Goal: Information Seeking & Learning: Understand process/instructions

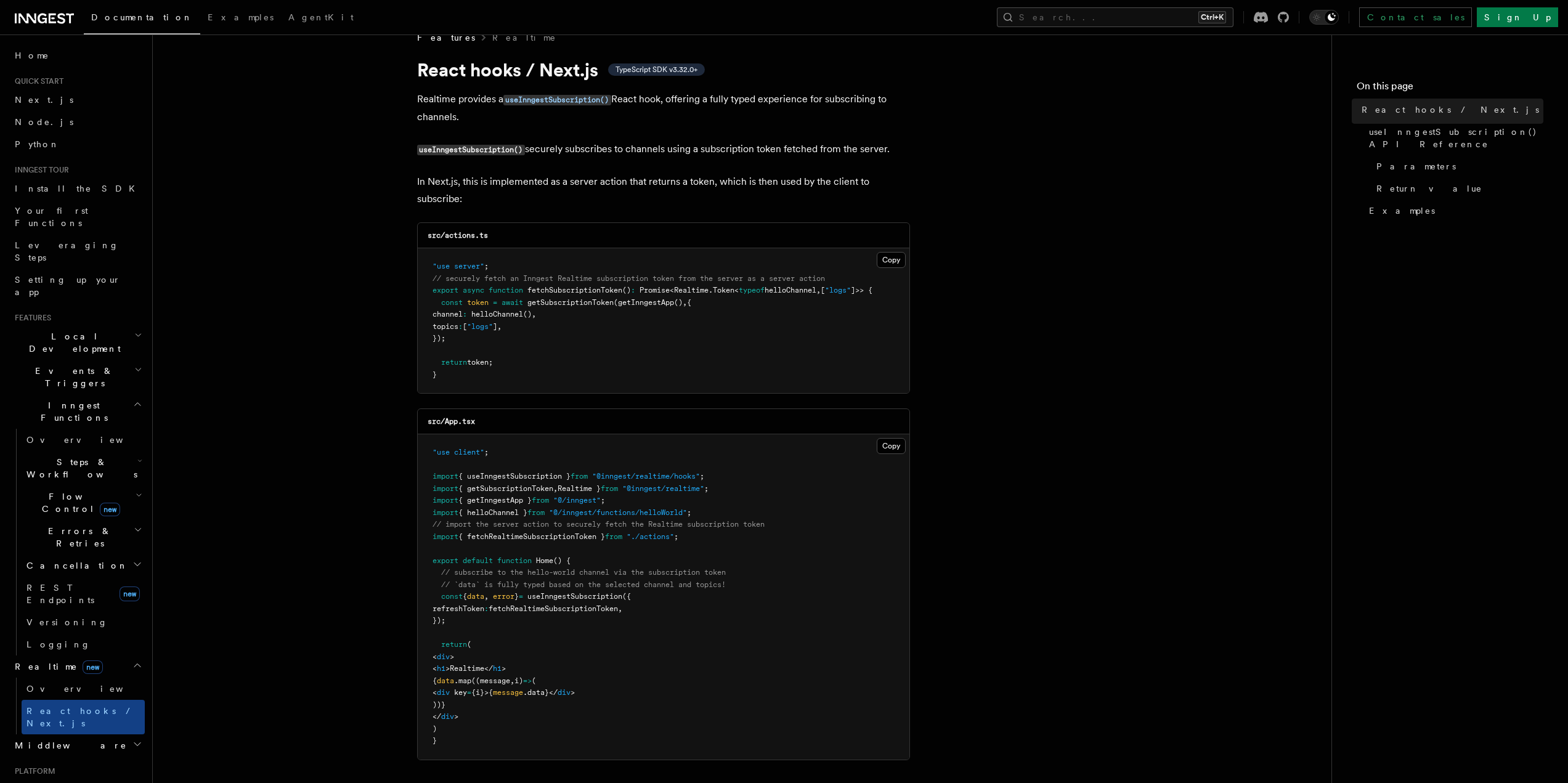
scroll to position [61, 0]
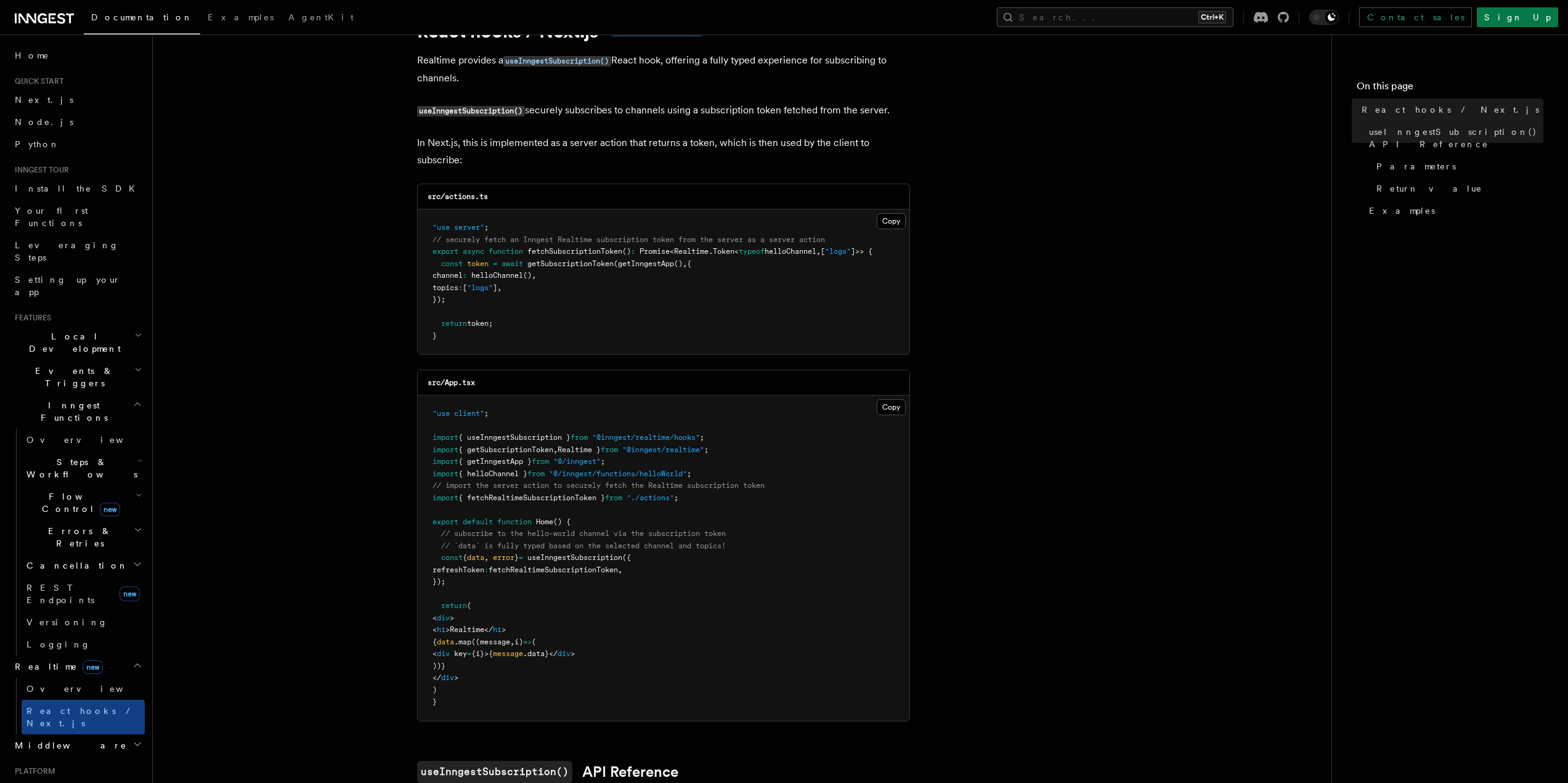
click at [509, 473] on span "{ helloChannel }" at bounding box center [493, 473] width 69 height 8
click at [508, 472] on span "{ helloChannel }" at bounding box center [493, 473] width 69 height 8
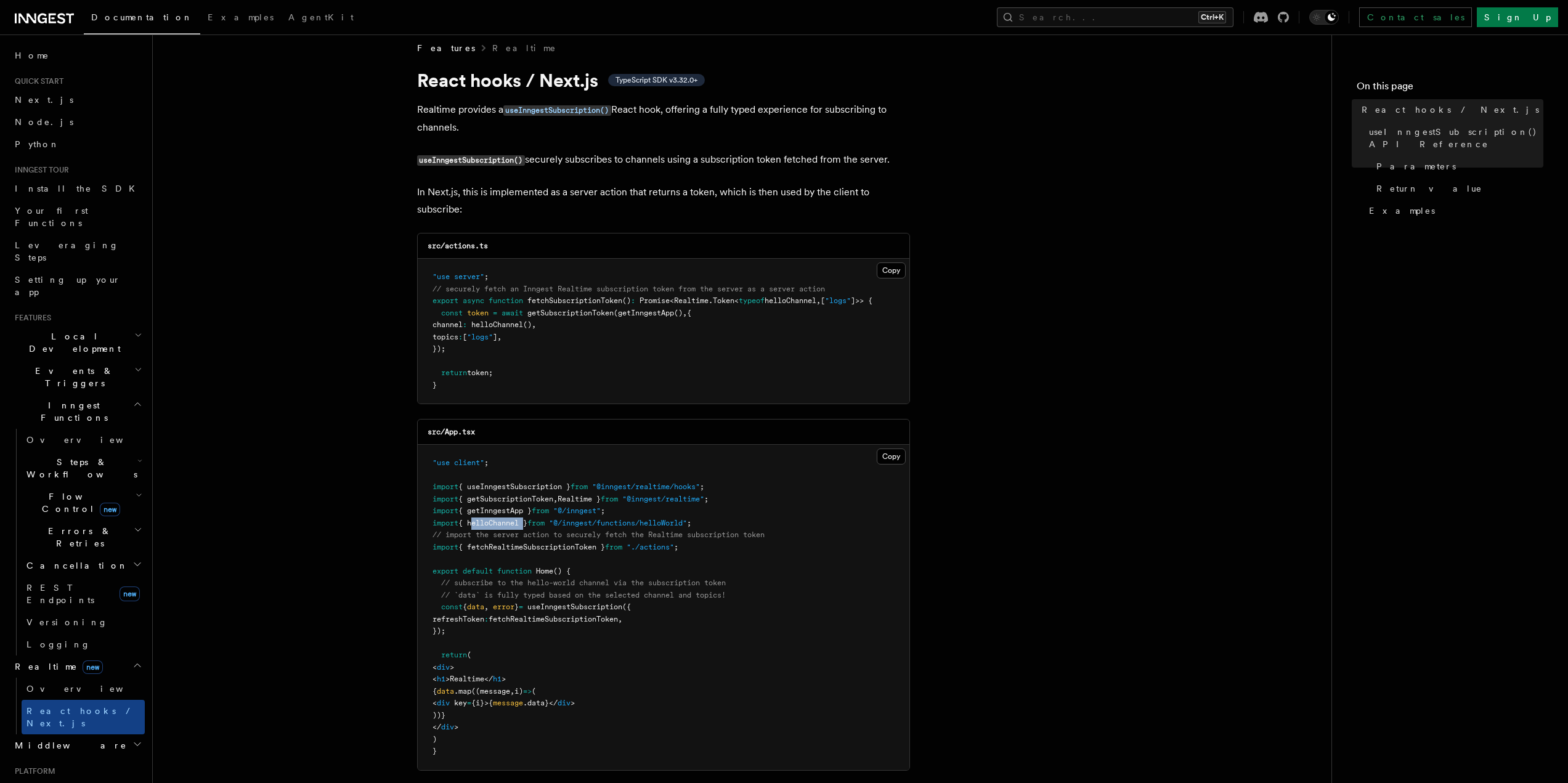
scroll to position [0, 0]
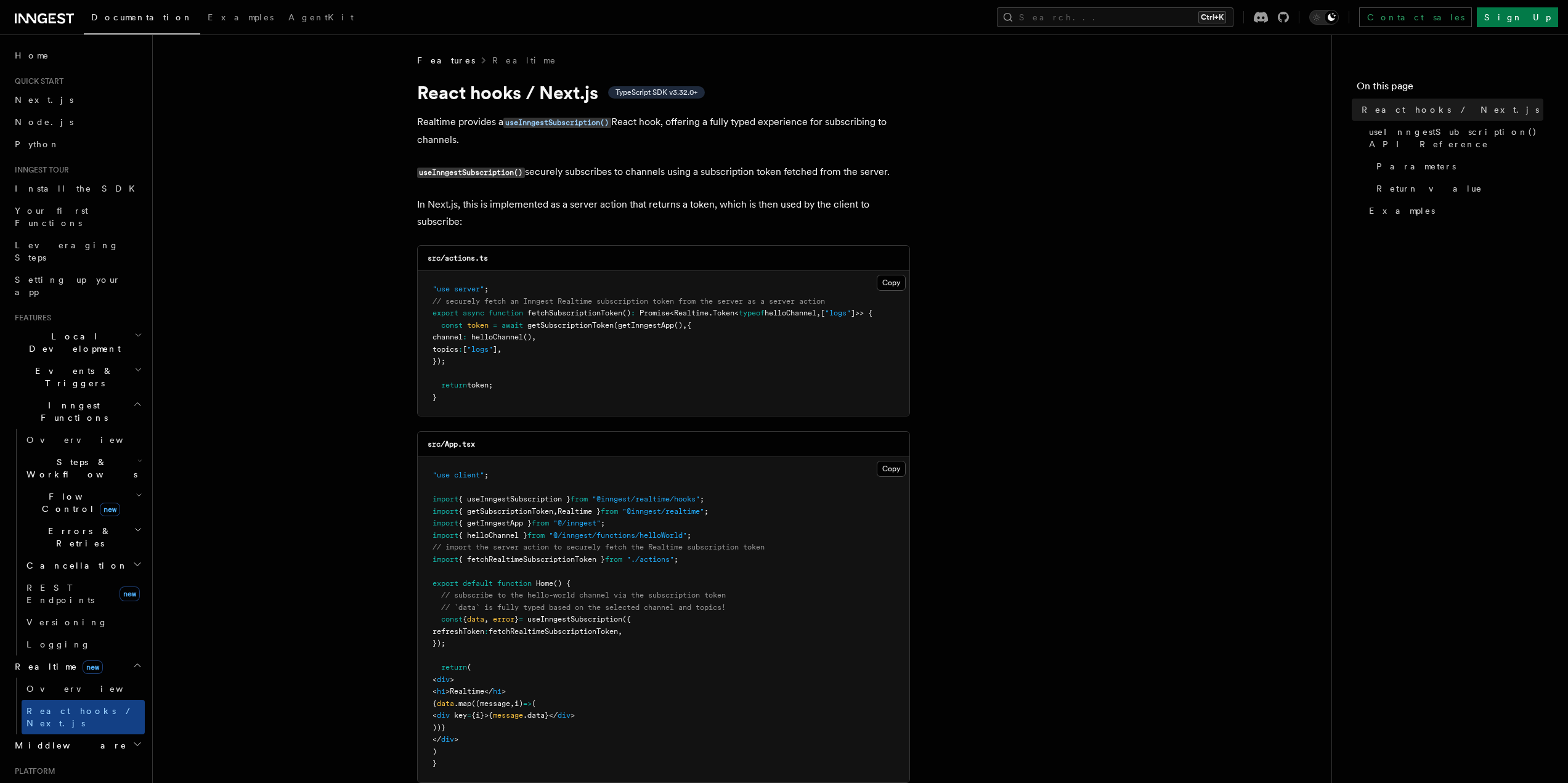
click at [559, 367] on pre ""use server" ; // securely fetch an Inngest Realtime subscription token from th…" at bounding box center [664, 343] width 492 height 145
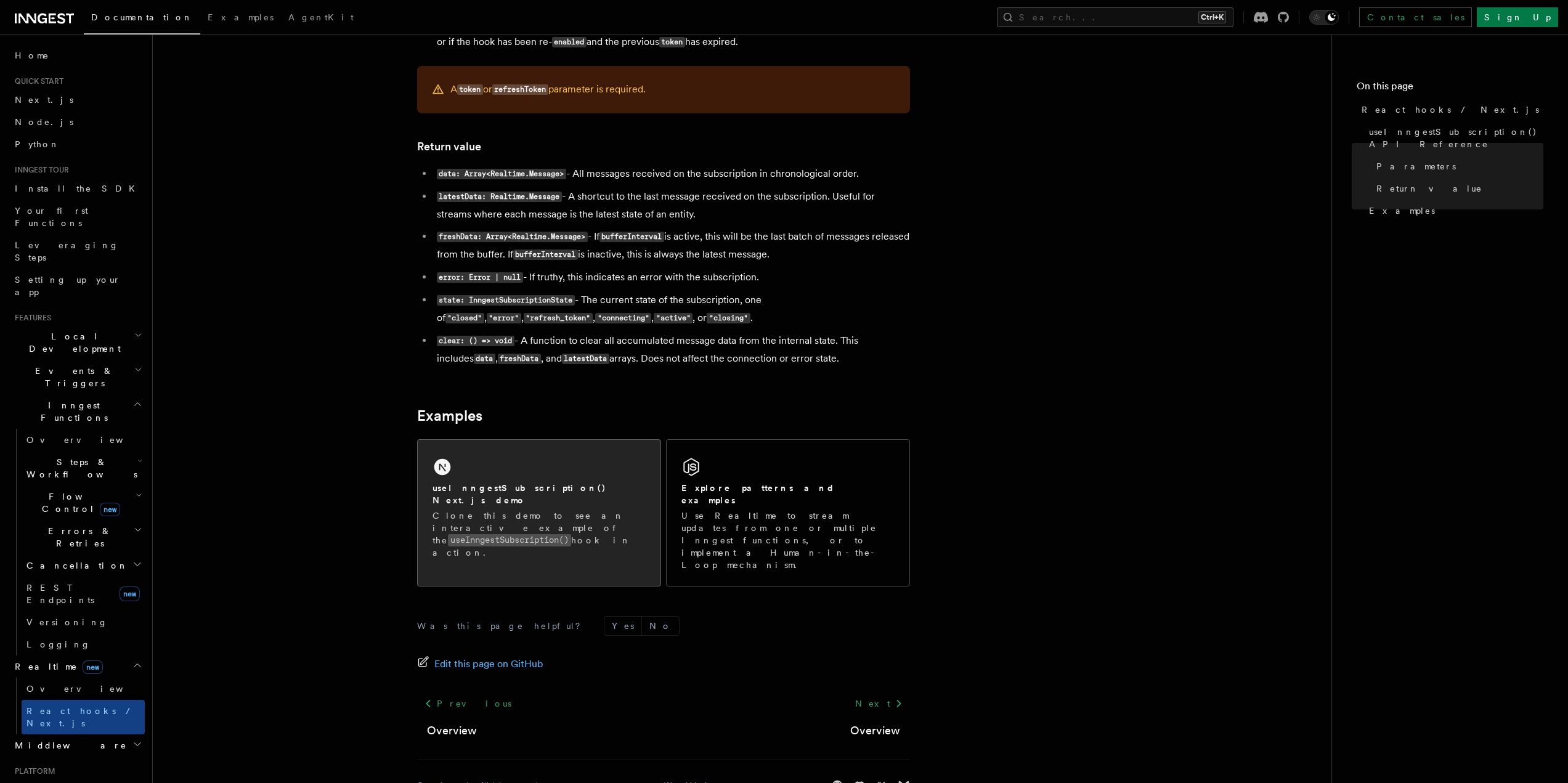
scroll to position [953, 0]
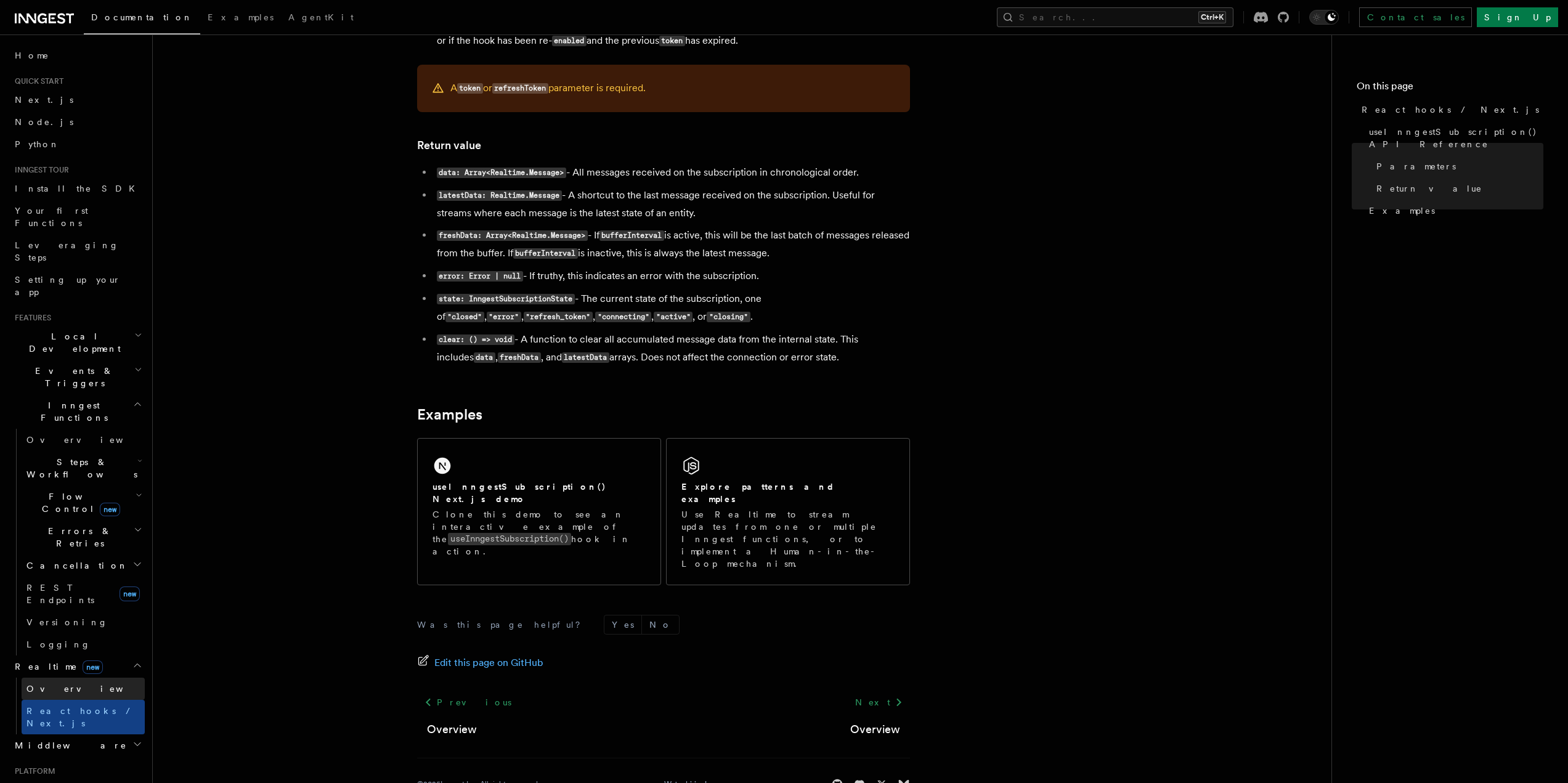
click at [70, 678] on link "Overview" at bounding box center [83, 688] width 123 height 22
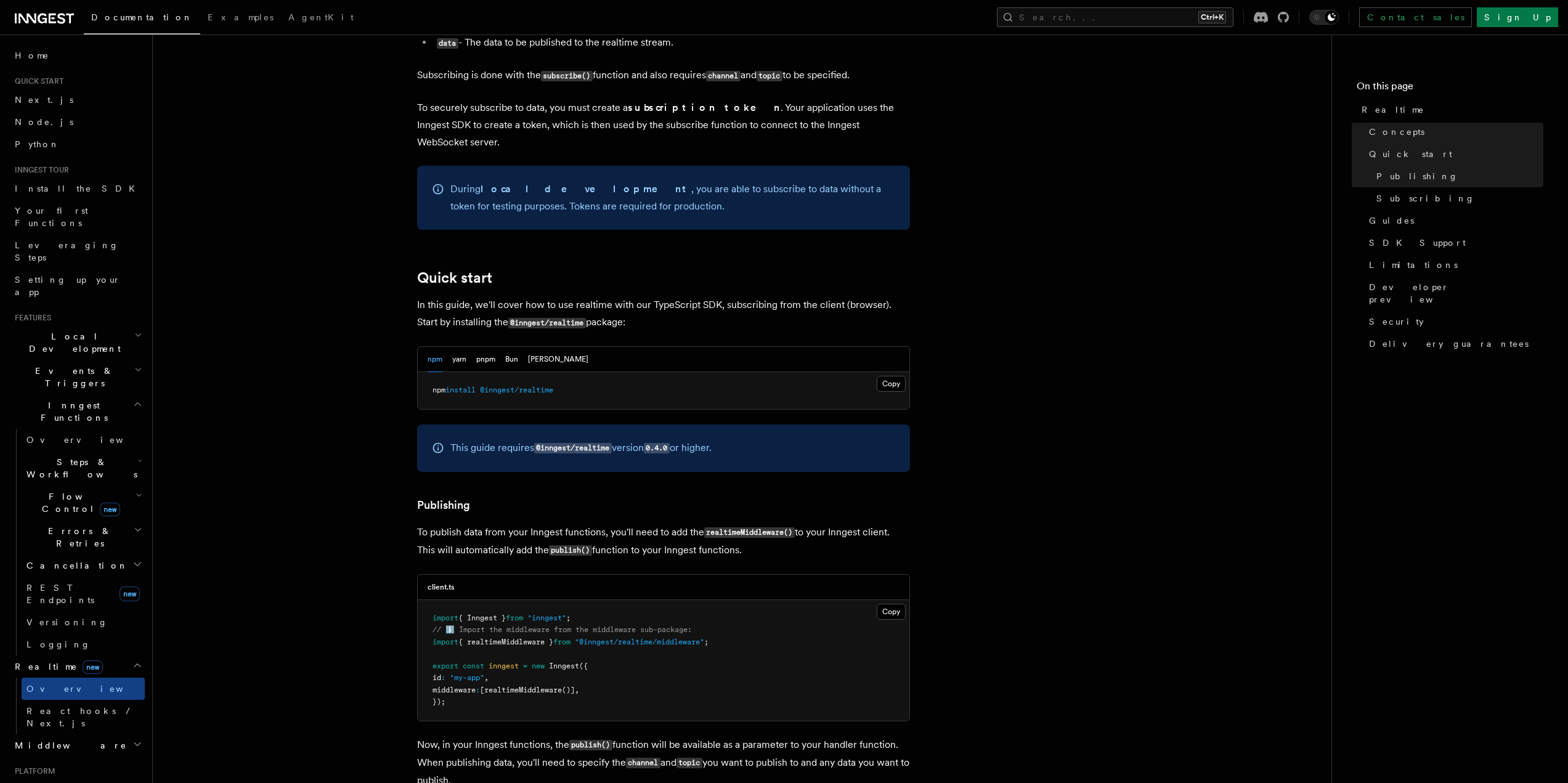
scroll to position [924, 0]
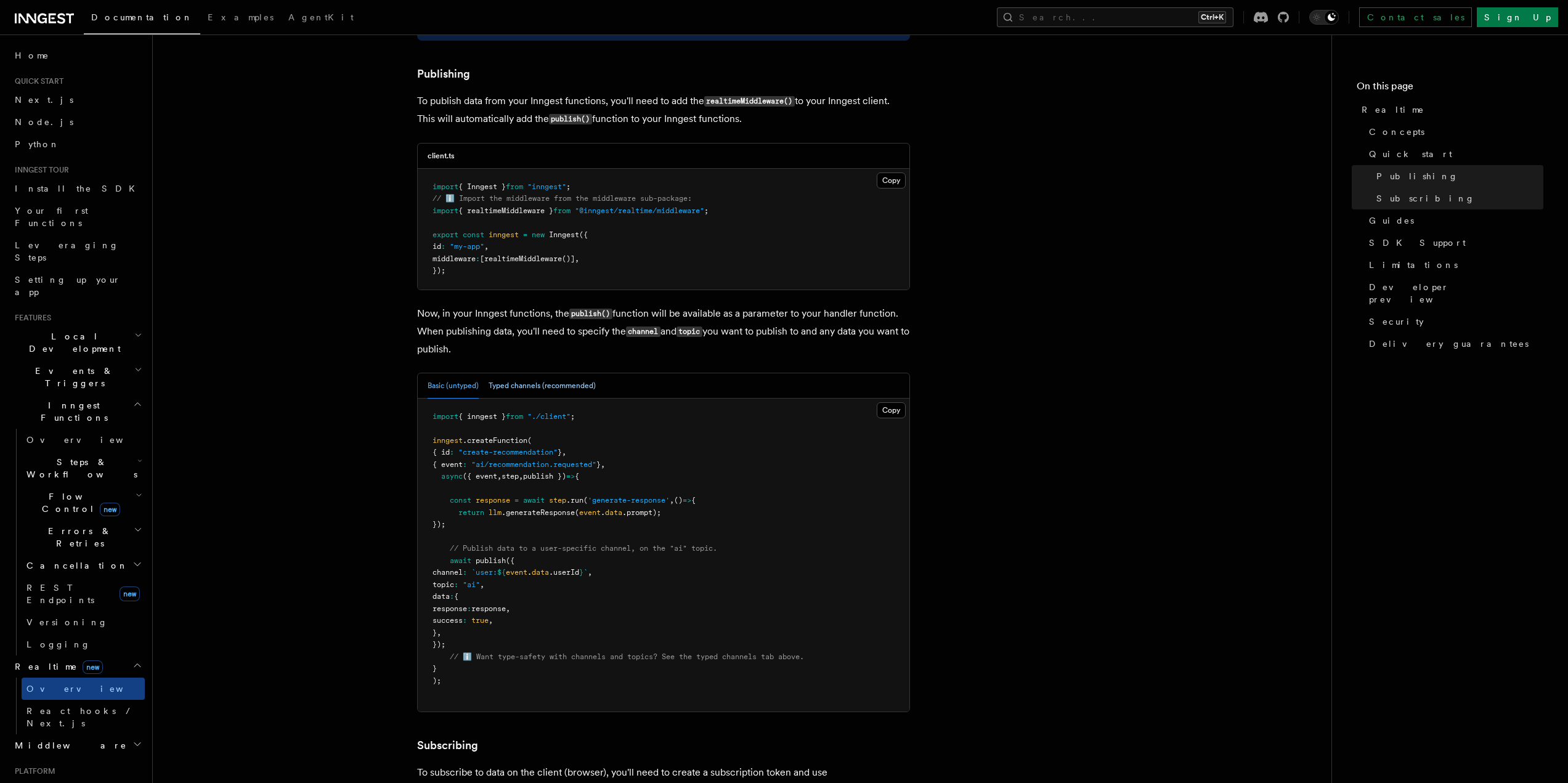
click at [510, 373] on button "Typed channels (recommended)" at bounding box center [542, 386] width 107 height 25
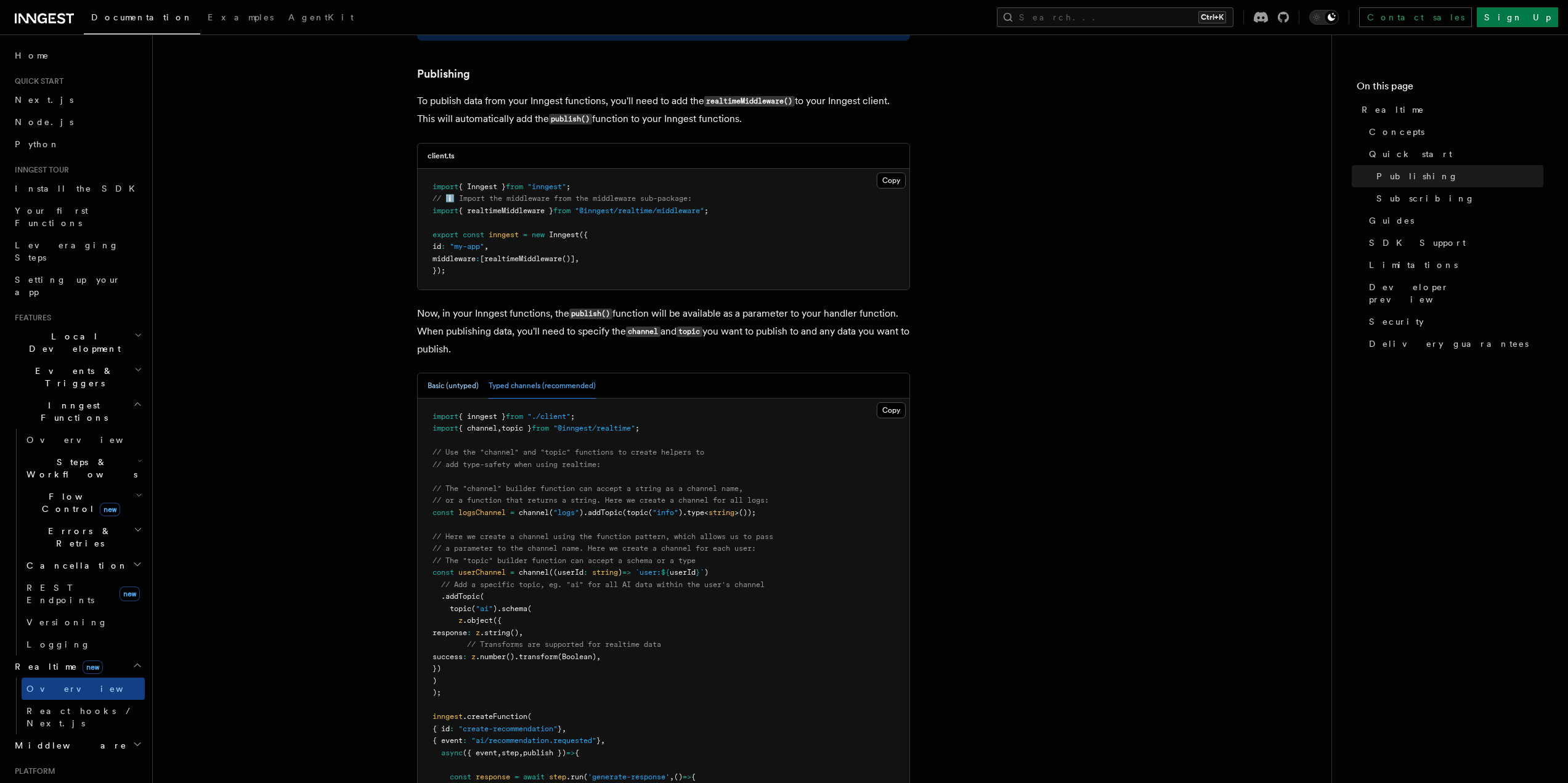
click at [439, 373] on button "Basic (untyped)" at bounding box center [453, 386] width 51 height 25
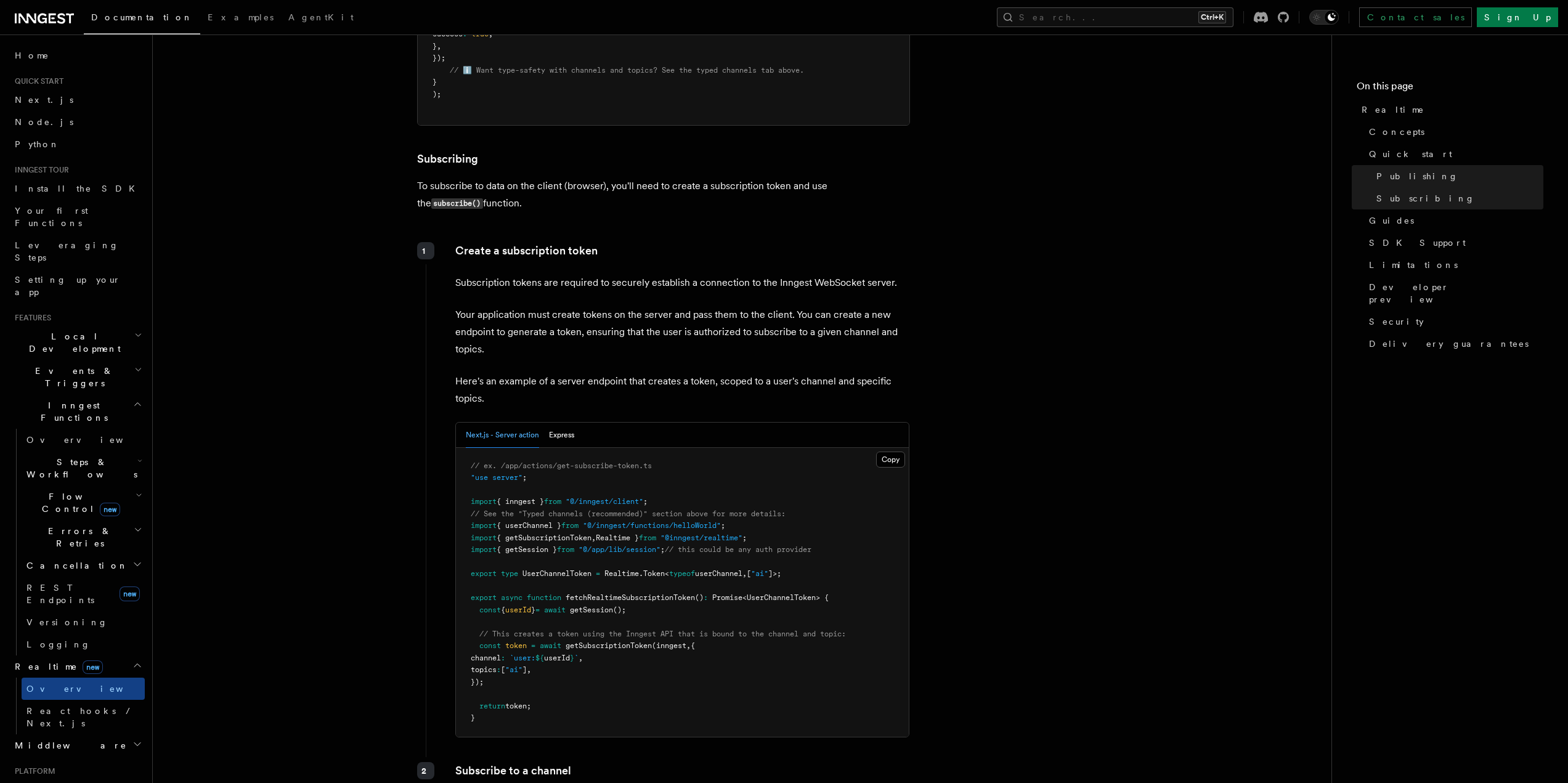
scroll to position [1663, 0]
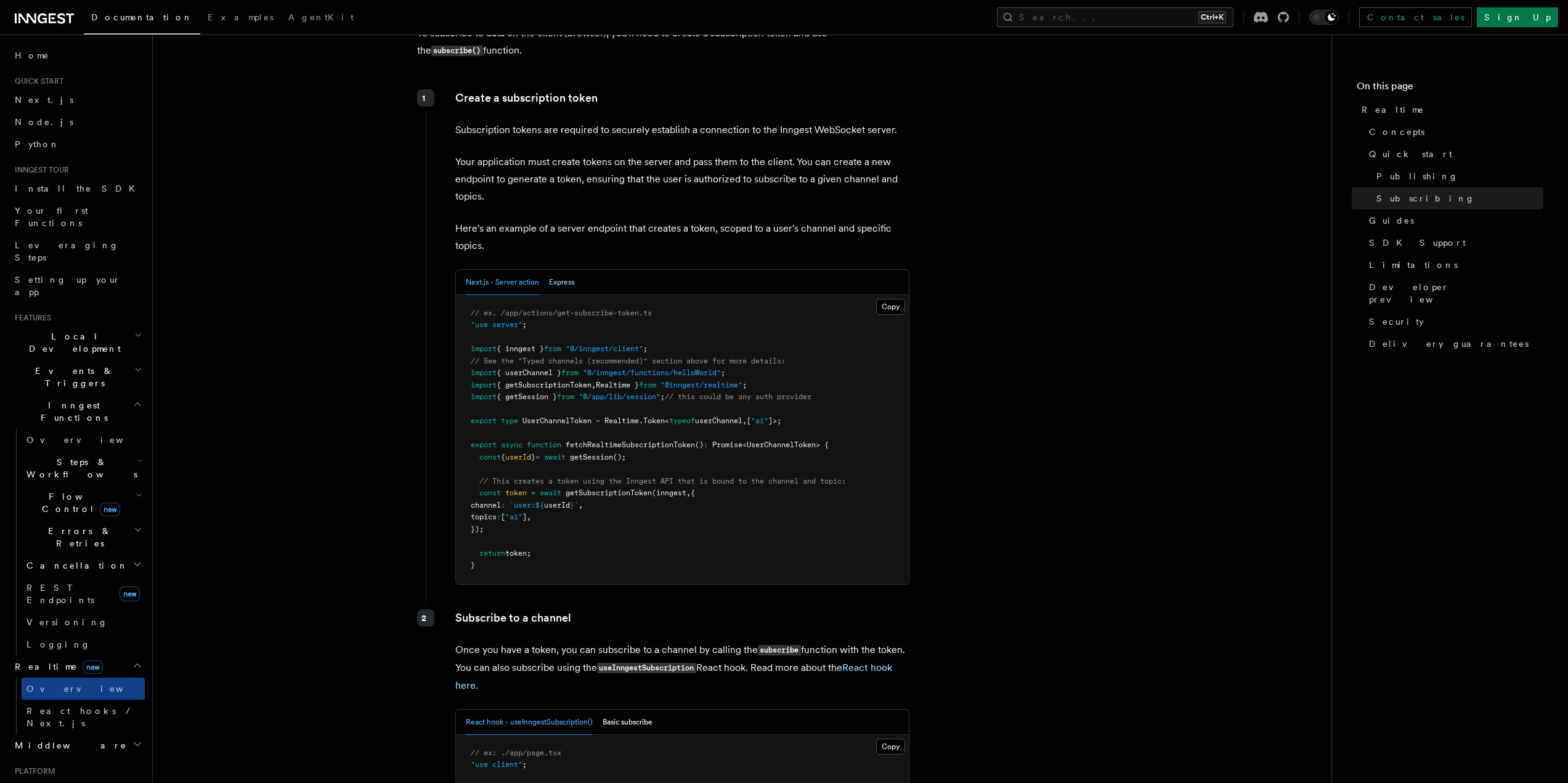
click at [559, 270] on button "Express" at bounding box center [562, 283] width 25 height 25
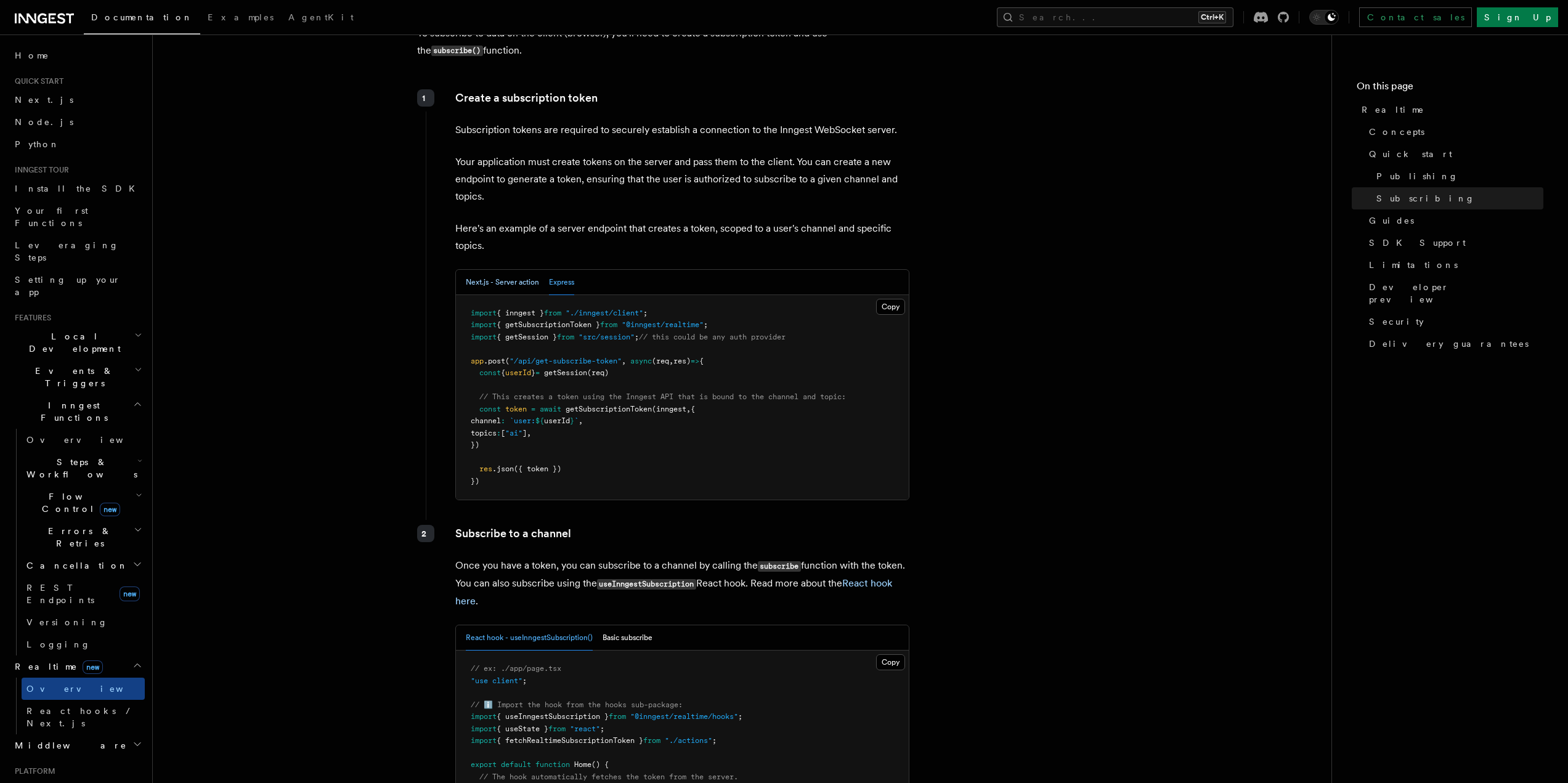
click at [508, 270] on button "Next.js - Server action" at bounding box center [503, 283] width 74 height 25
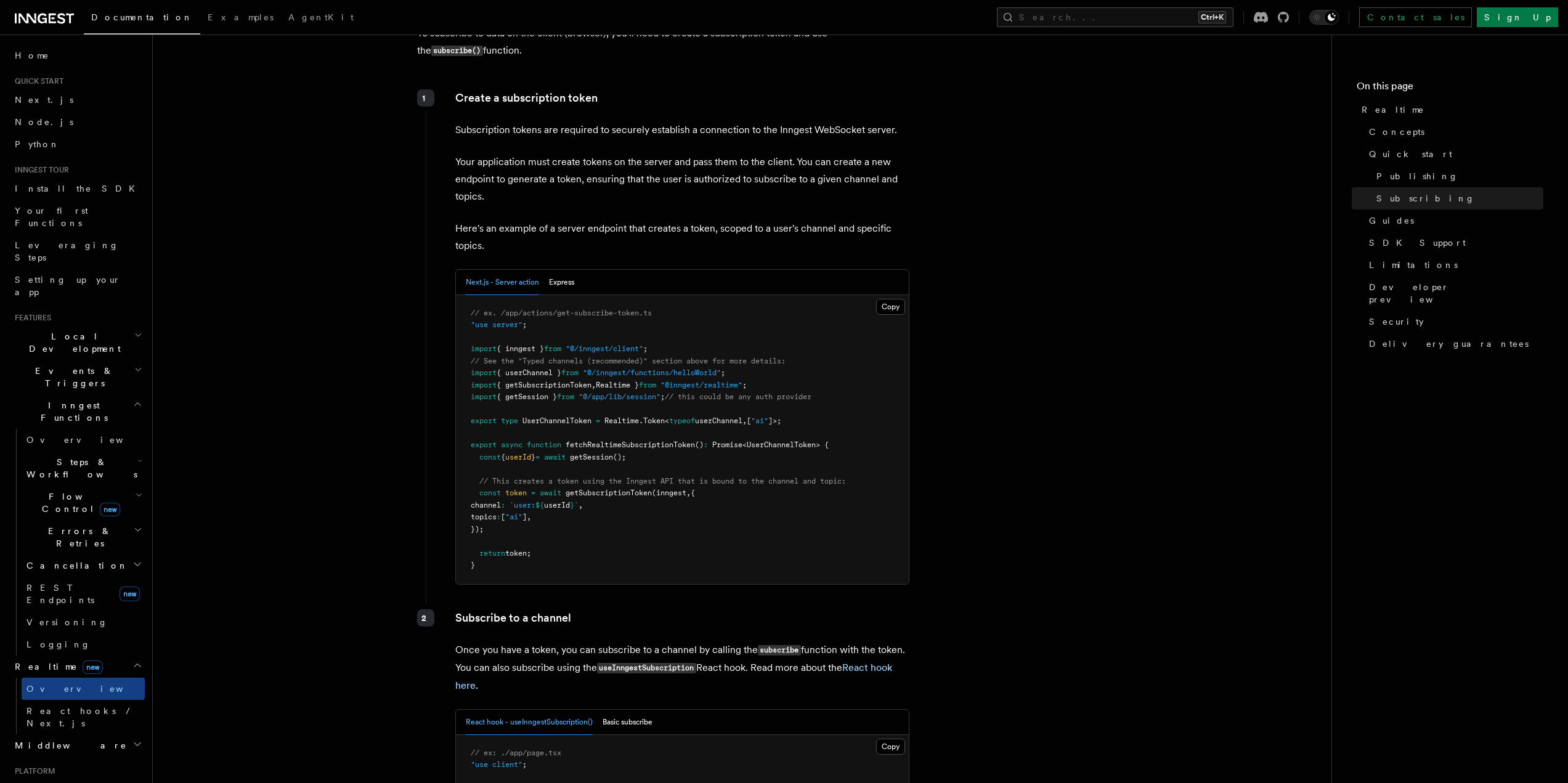
click at [581, 270] on div "Next.js - Server action Express" at bounding box center [682, 283] width 453 height 25
click at [566, 270] on button "Express" at bounding box center [562, 283] width 25 height 25
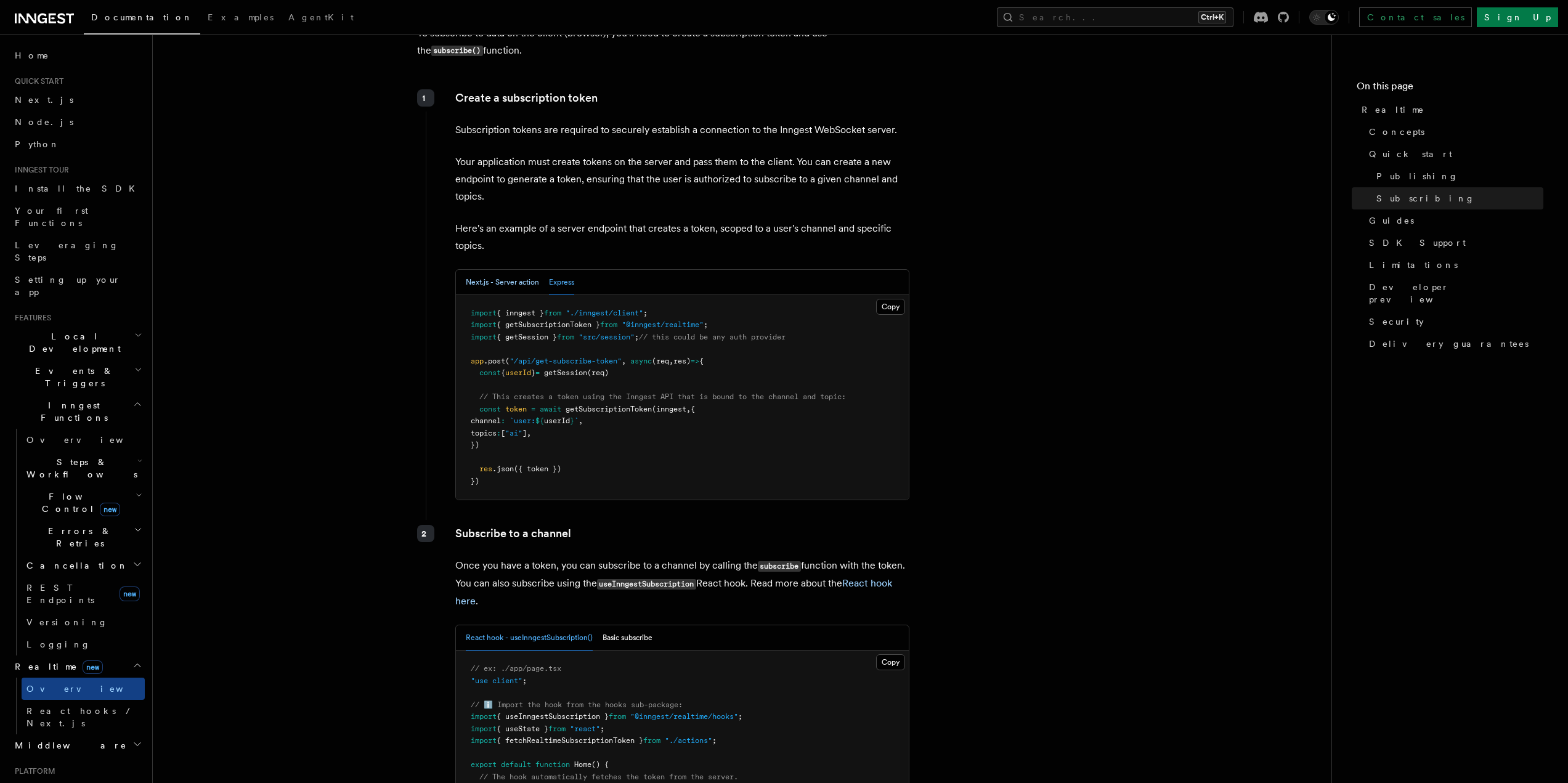
click at [517, 270] on button "Next.js - Server action" at bounding box center [503, 283] width 74 height 25
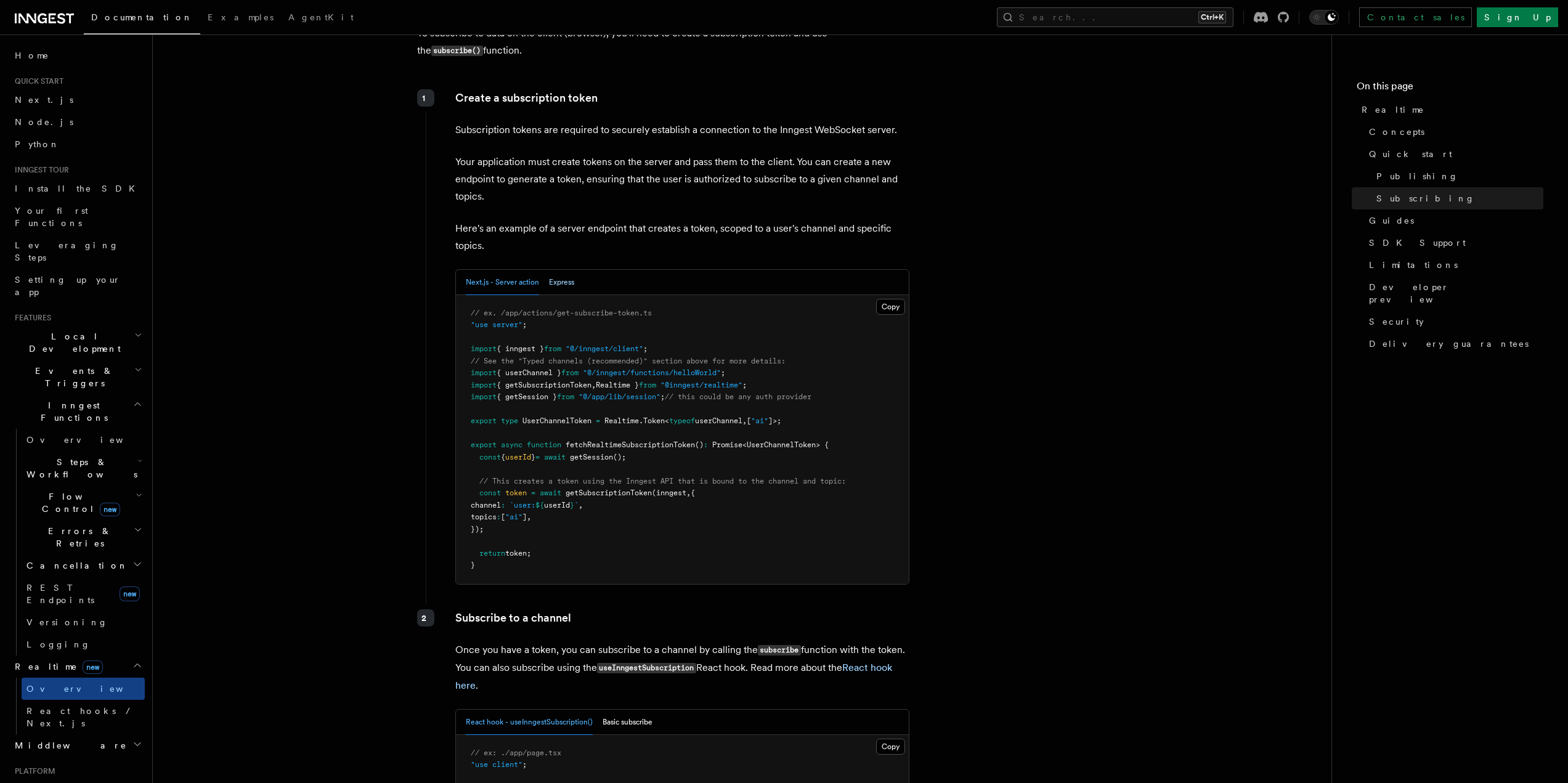
click at [563, 270] on button "Express" at bounding box center [562, 283] width 25 height 25
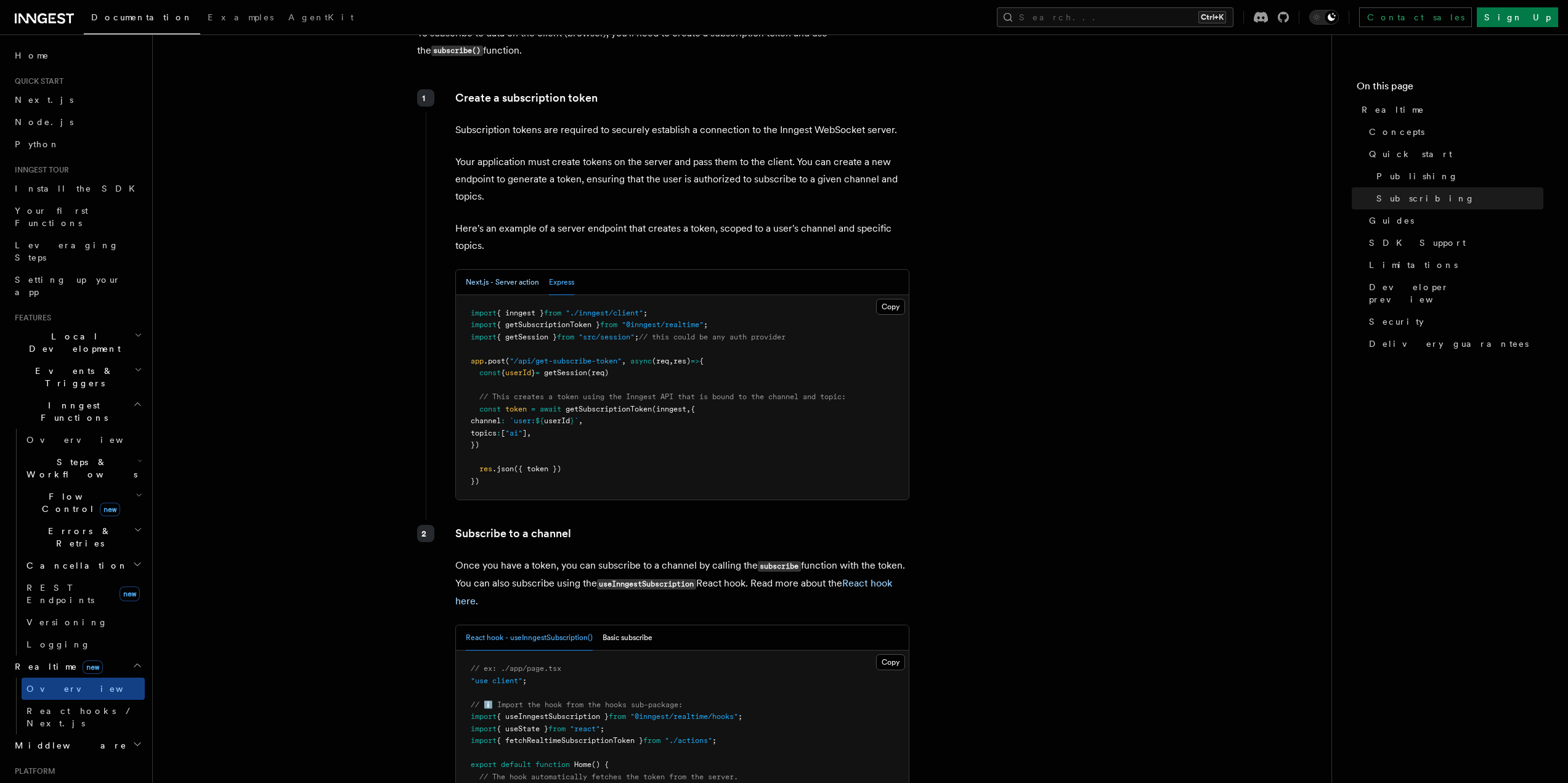
click at [498, 270] on button "Next.js - Server action" at bounding box center [503, 283] width 74 height 25
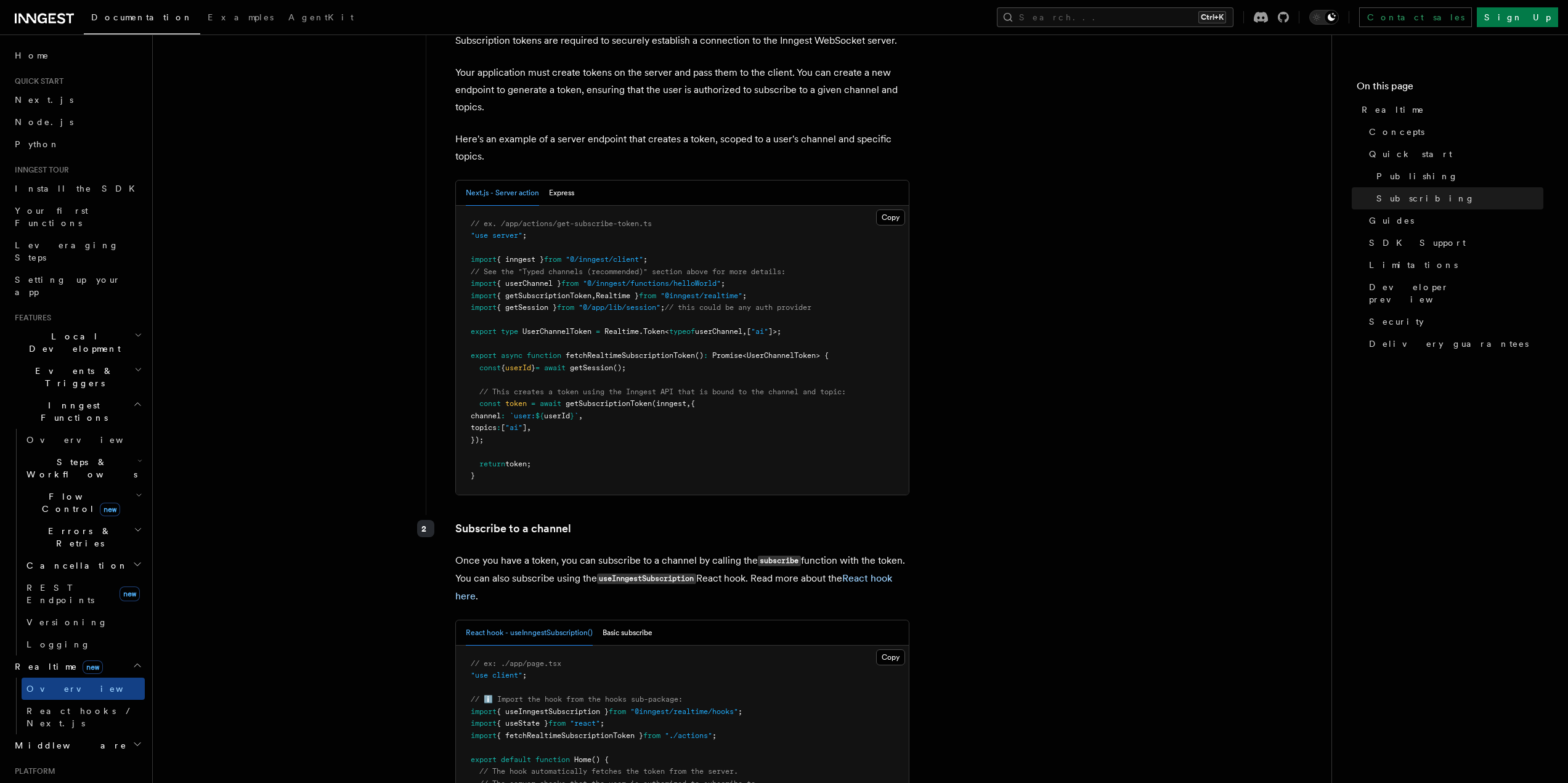
scroll to position [2032, 0]
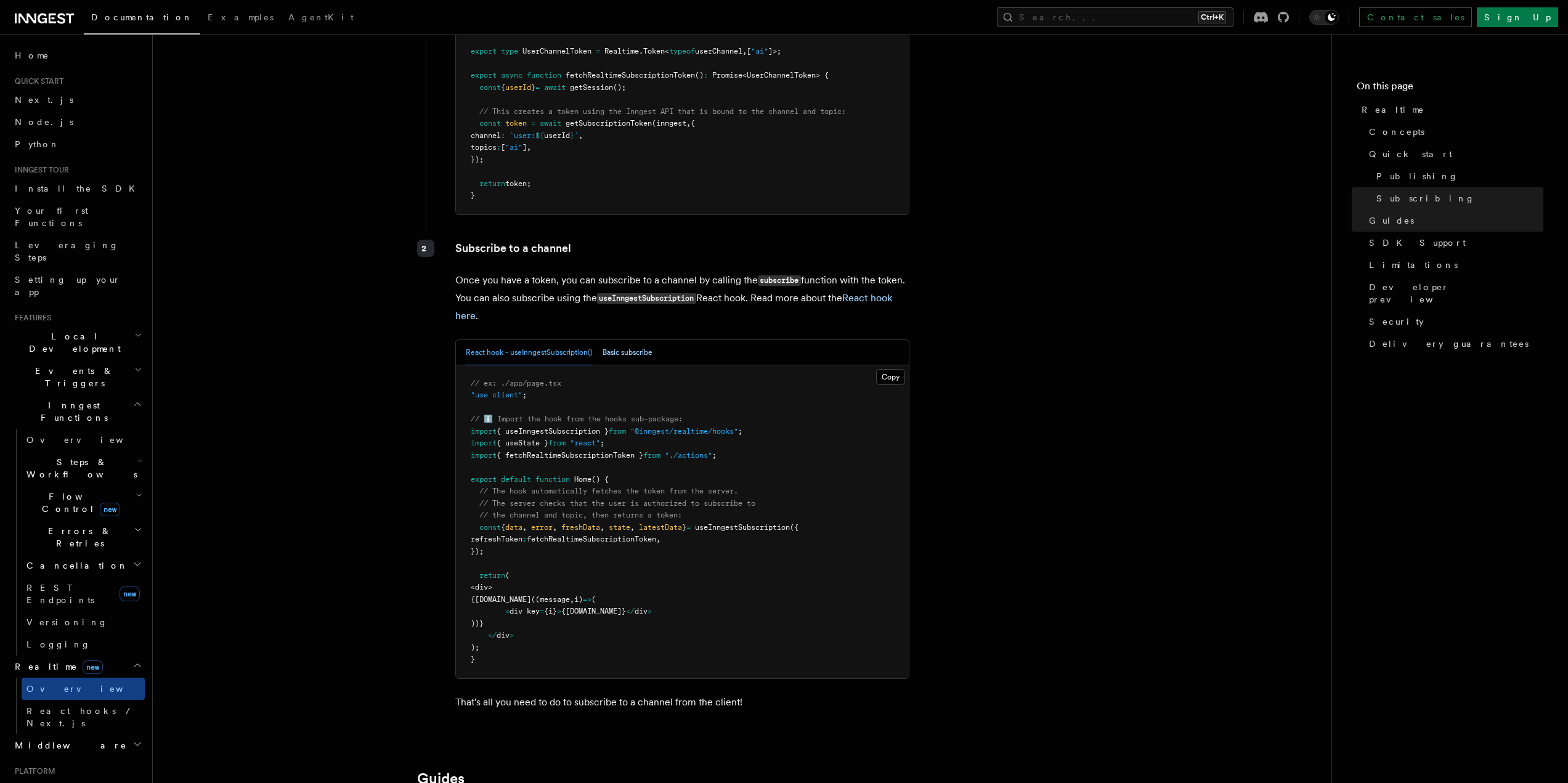
click at [626, 340] on button "Basic subscribe" at bounding box center [627, 353] width 50 height 25
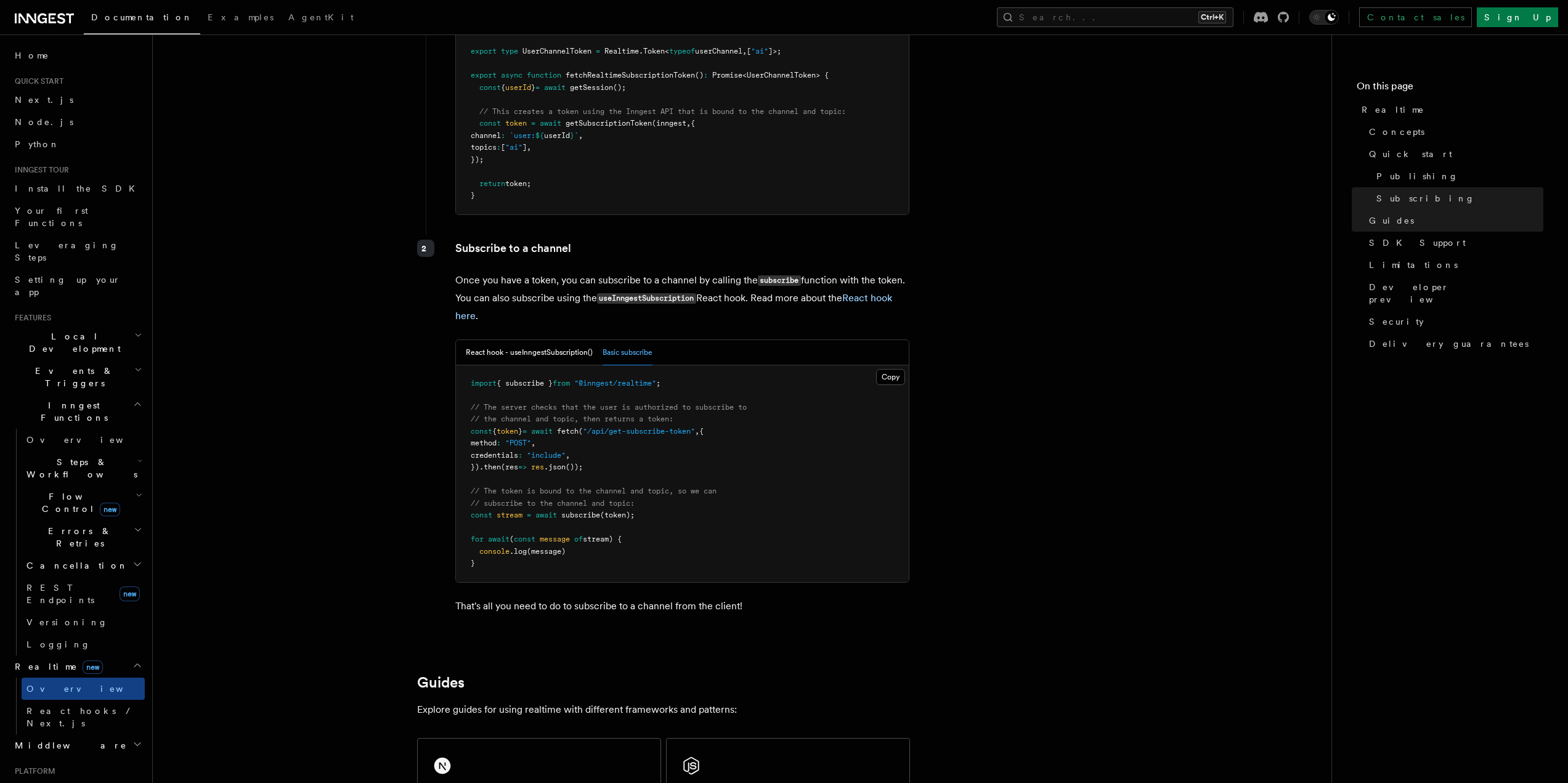
click at [635, 379] on span ""@inngest/realtime"" at bounding box center [615, 383] width 82 height 8
copy code "import { subscribe } from "@inngest/realtime" ;"
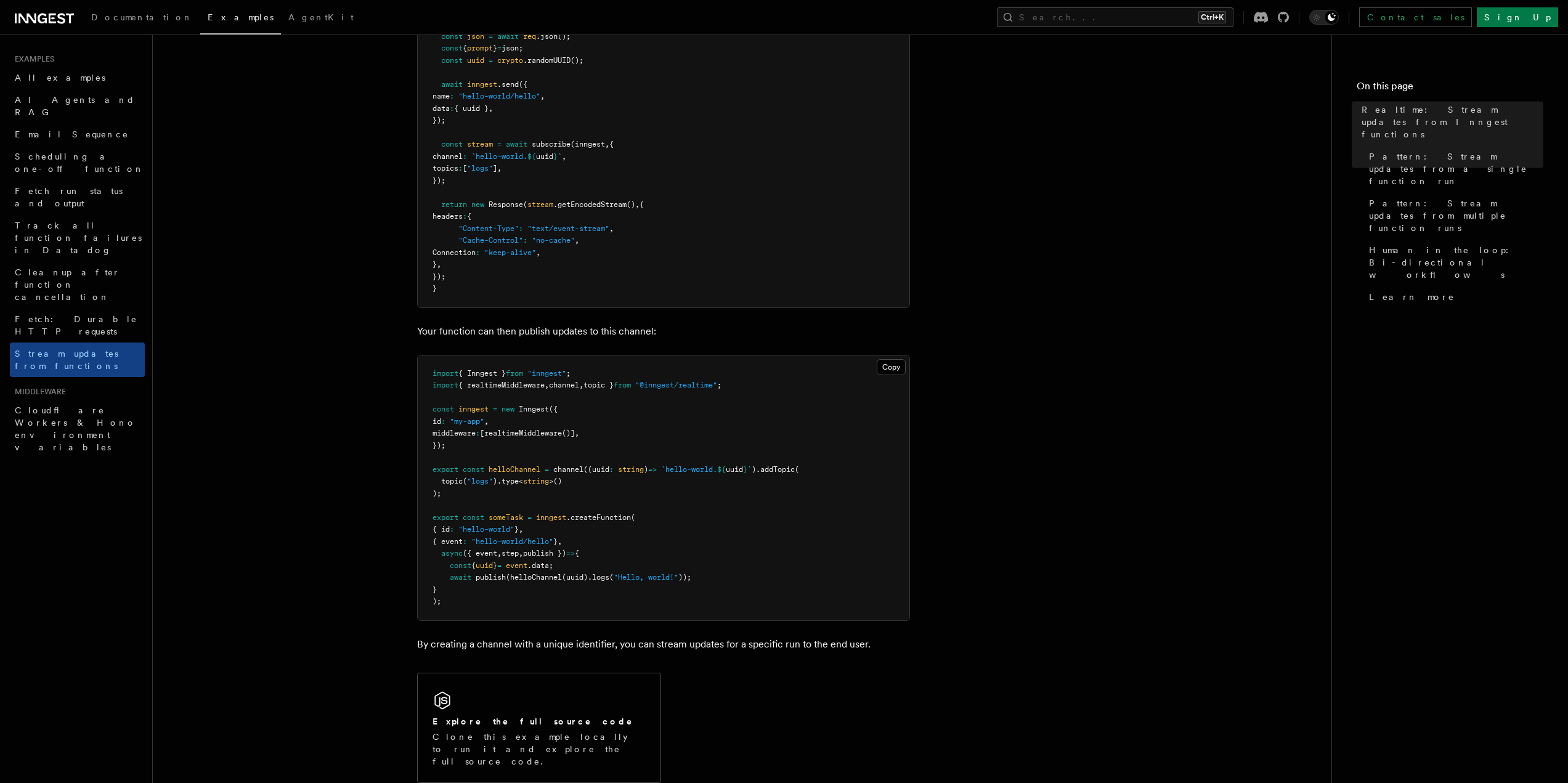
scroll to position [370, 0]
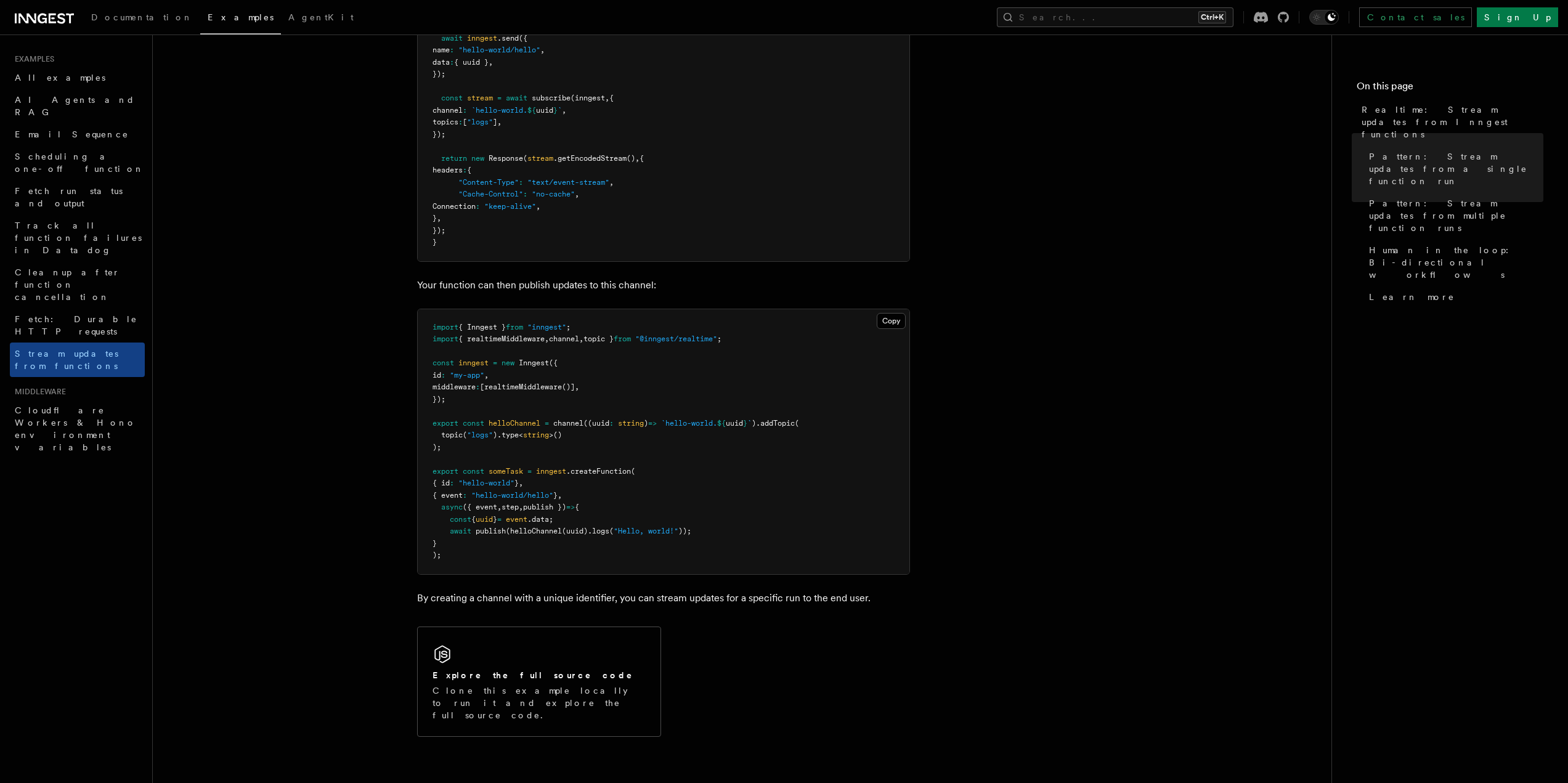
click at [520, 339] on span "{ realtimeMiddleware" at bounding box center [501, 338] width 86 height 8
click at [460, 531] on span "await" at bounding box center [460, 531] width 22 height 8
click at [460, 530] on span "await" at bounding box center [460, 531] width 22 height 8
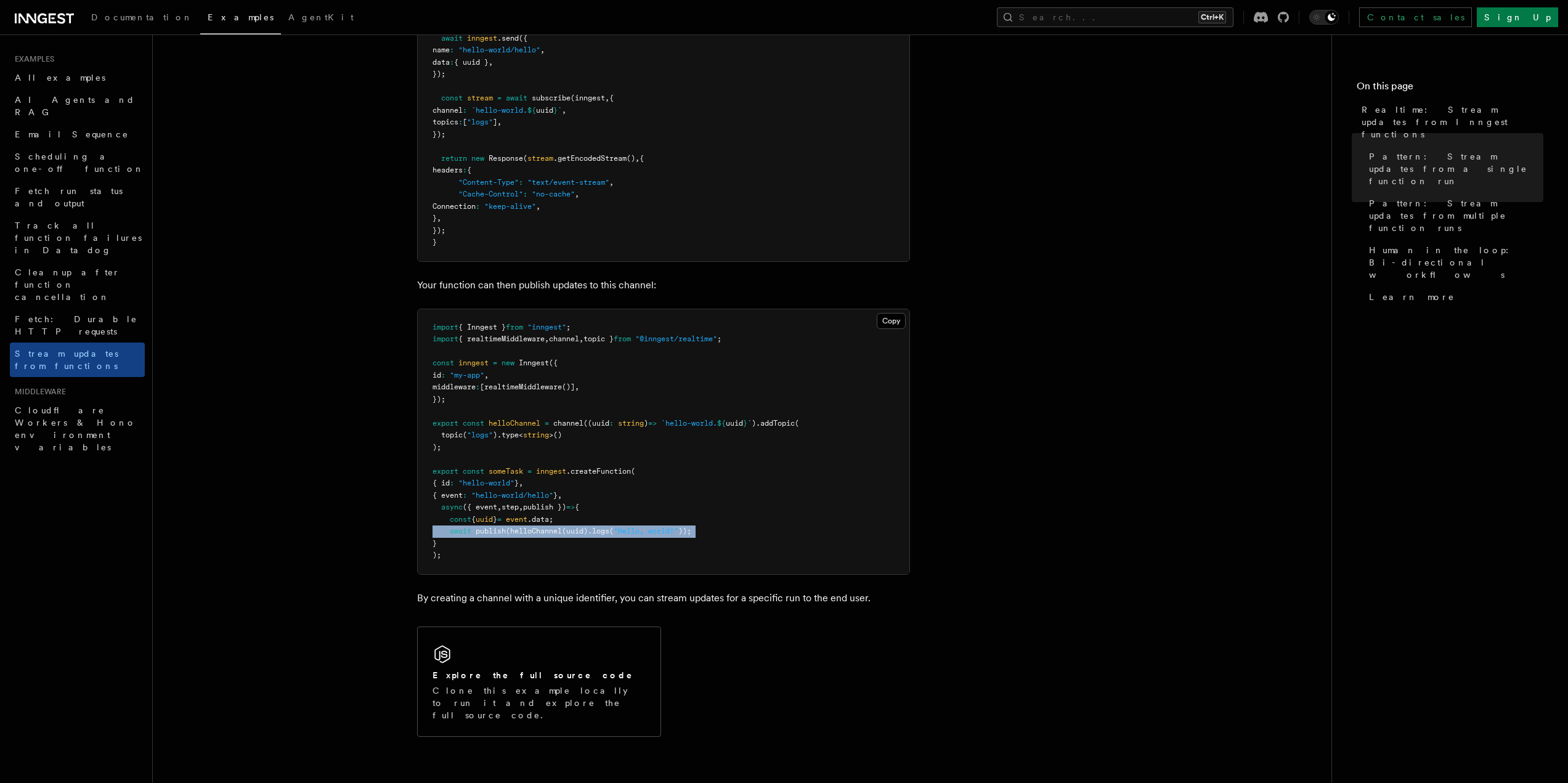
click at [513, 528] on span "helloChannel" at bounding box center [536, 531] width 52 height 8
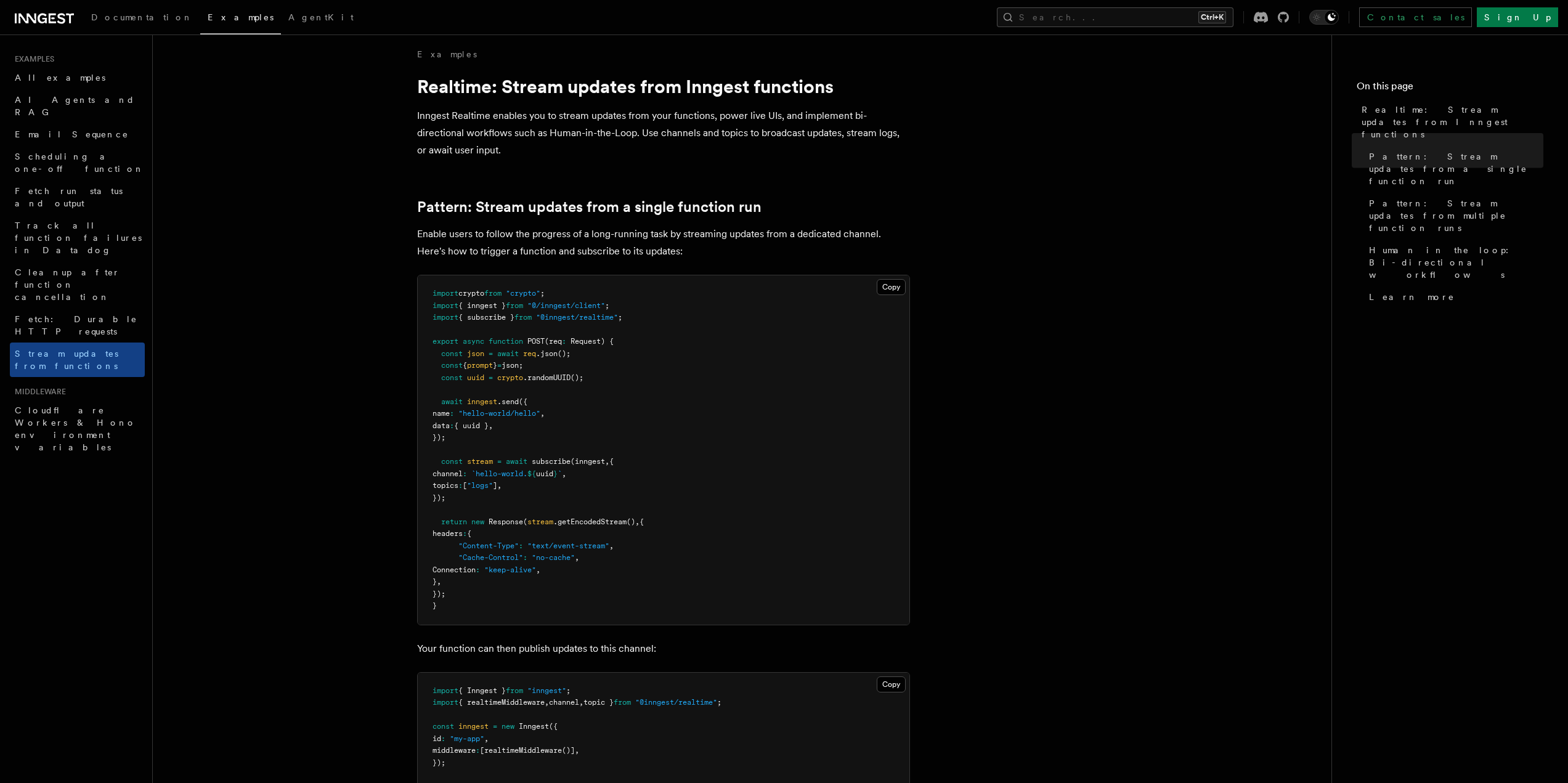
scroll to position [0, 0]
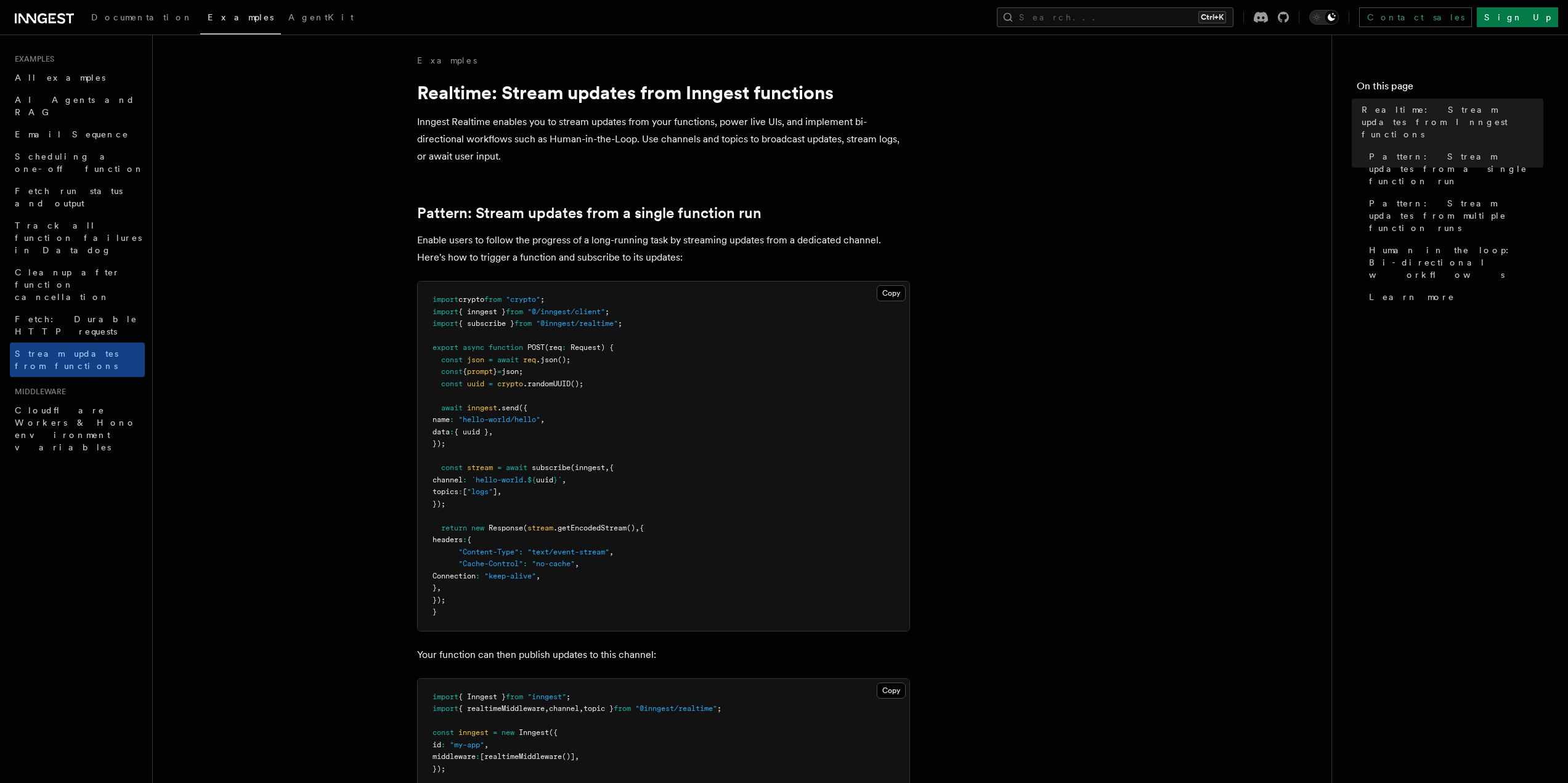
click at [512, 334] on pre "import crypto from "crypto" ; import { inngest } from "@/inngest/client" ; impo…" at bounding box center [664, 456] width 492 height 349
click at [560, 350] on span "(req" at bounding box center [553, 347] width 17 height 8
click at [430, 212] on link "Pattern: Stream updates from a single function run" at bounding box center [589, 213] width 344 height 17
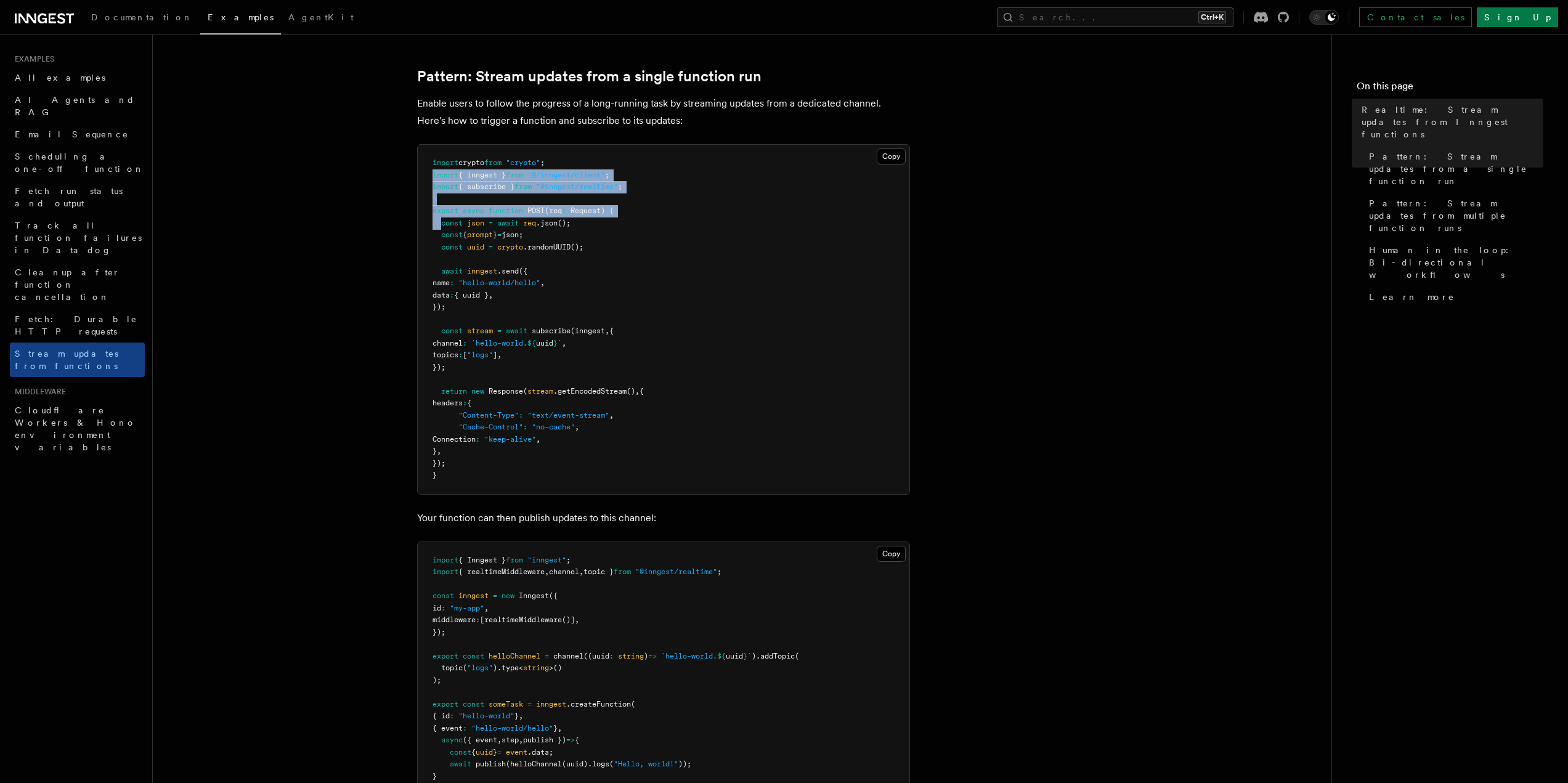
scroll to position [146, 0]
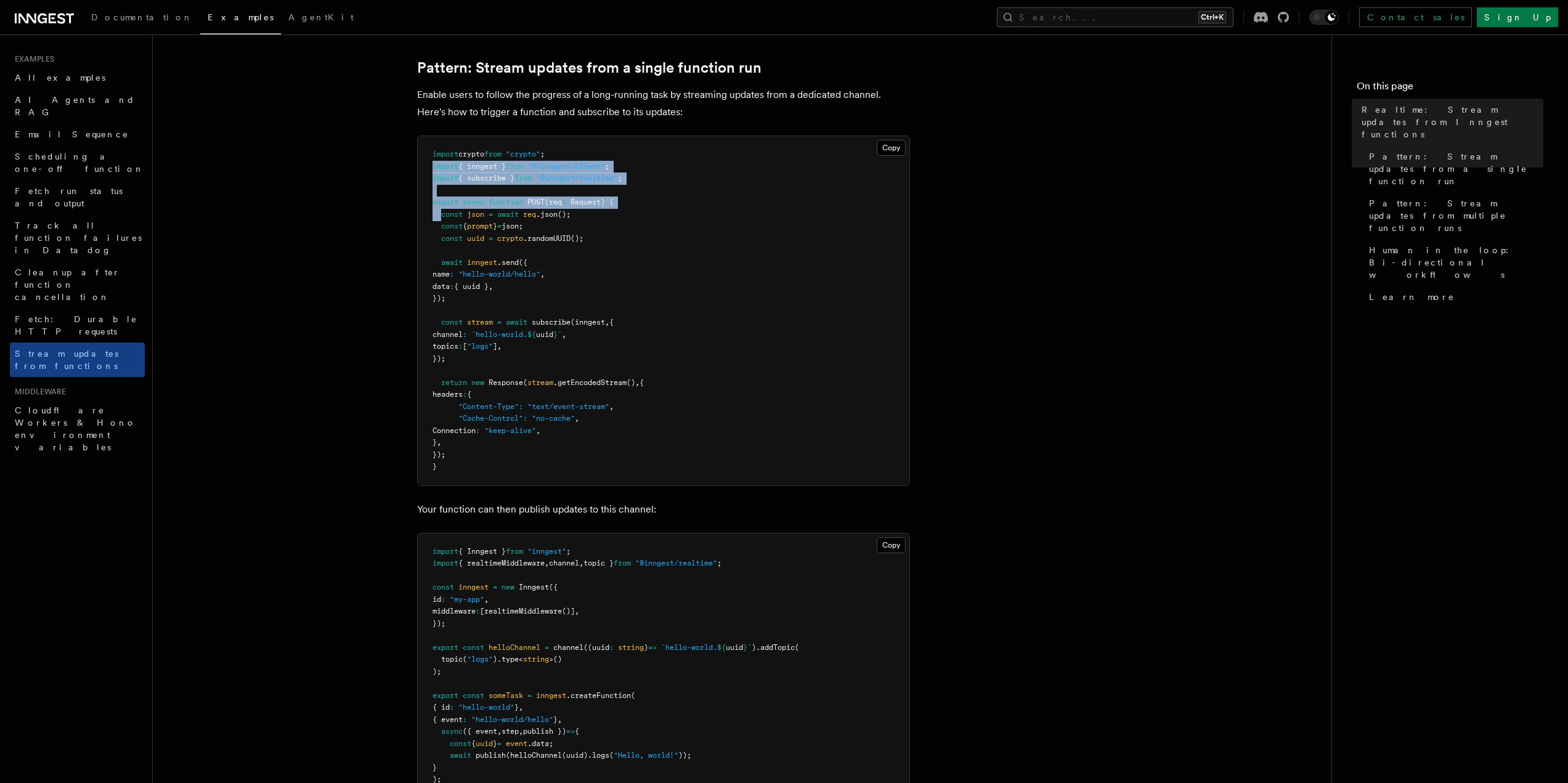
click at [430, 212] on pre "import crypto from "crypto" ; import { inngest } from "@/inngest/client" ; impo…" at bounding box center [664, 311] width 492 height 349
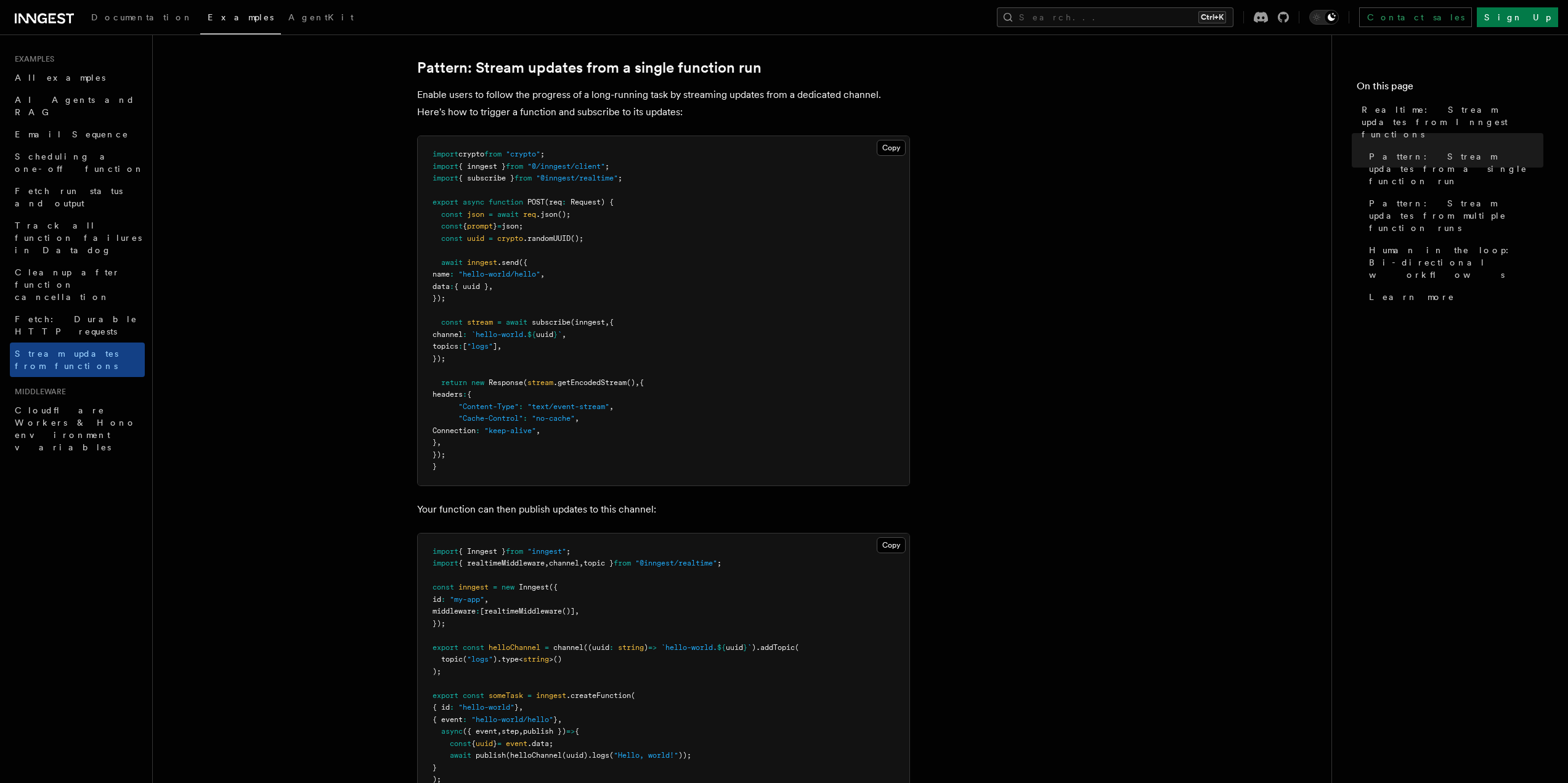
click at [805, 61] on h2 "Pattern: Stream updates from a single function run" at bounding box center [663, 68] width 493 height 17
copy article "Pattern: Stream updates from a single function run"
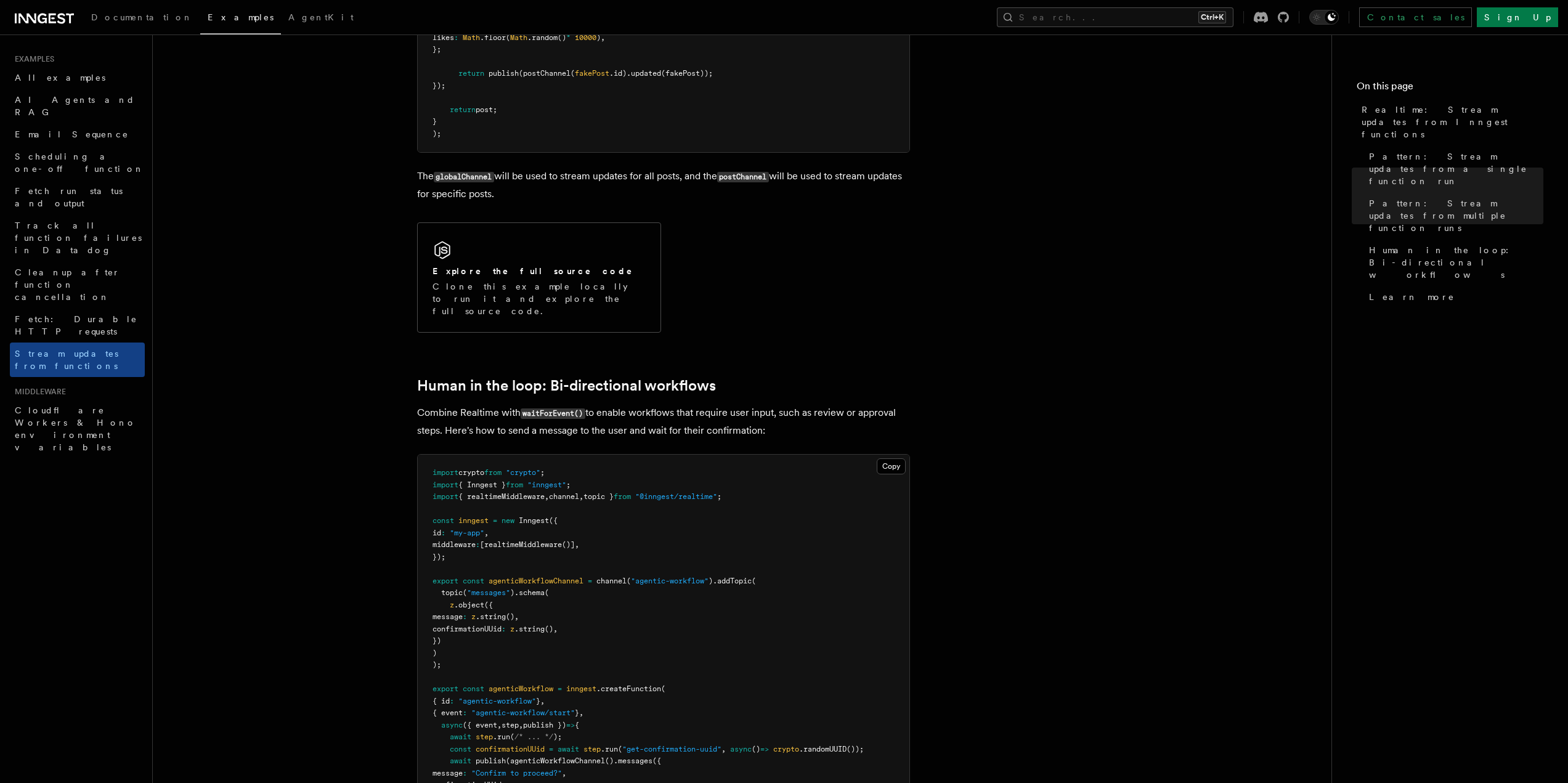
scroll to position [2362, 0]
